Goal: Transaction & Acquisition: Purchase product/service

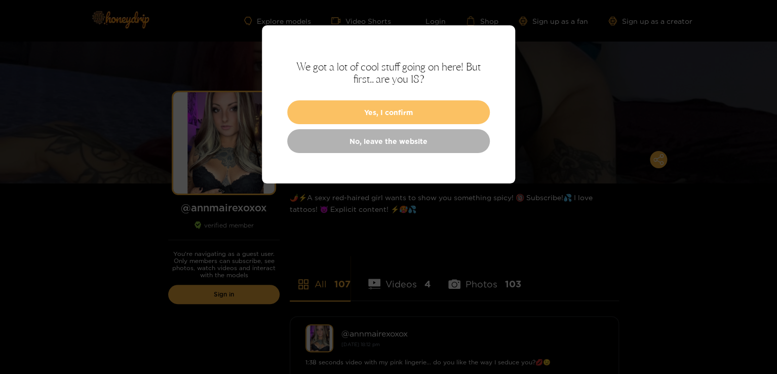
click at [410, 110] on button "Yes, I confirm" at bounding box center [388, 112] width 203 height 24
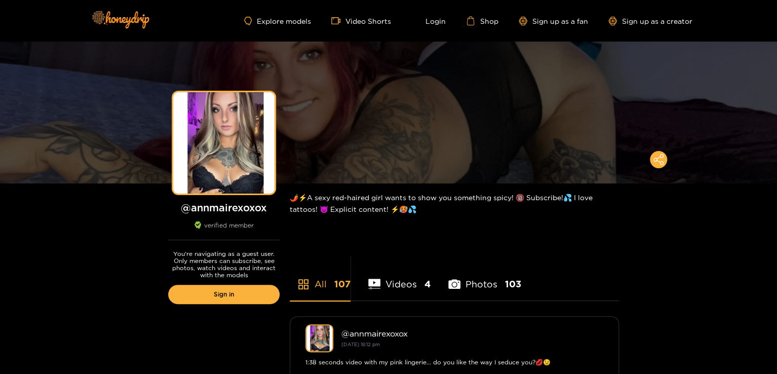
click at [471, 282] on li "Photos 103" at bounding box center [484, 278] width 73 height 46
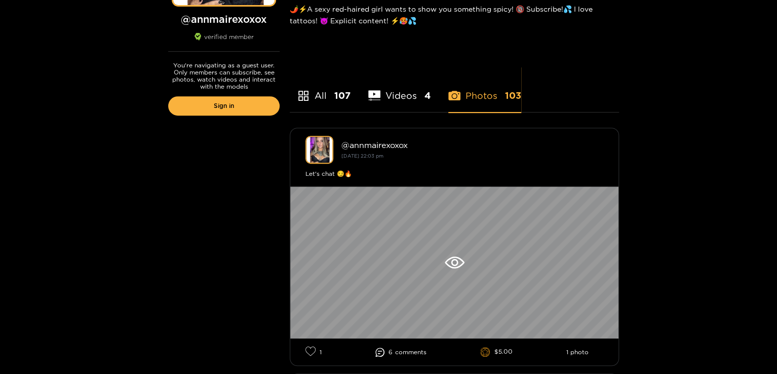
scroll to position [203, 0]
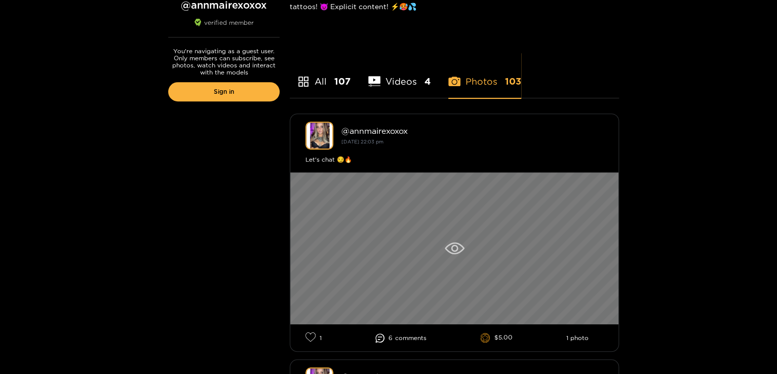
click at [446, 246] on icon at bounding box center [455, 248] width 20 height 12
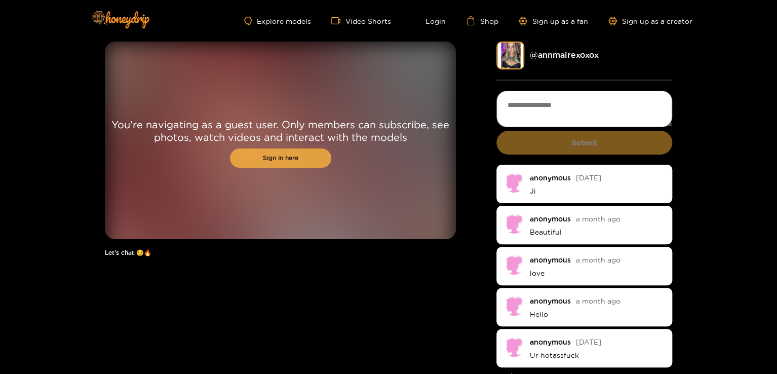
click at [277, 160] on link "Sign in here" at bounding box center [280, 157] width 101 height 19
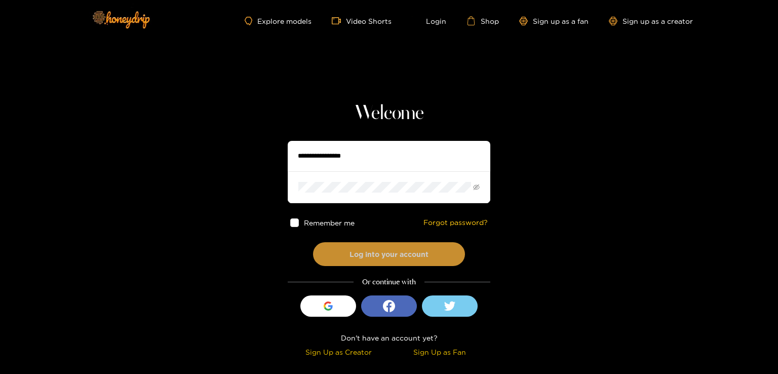
click at [402, 251] on button "Log into your account" at bounding box center [389, 254] width 152 height 24
